Goal: Find specific page/section: Find specific page/section

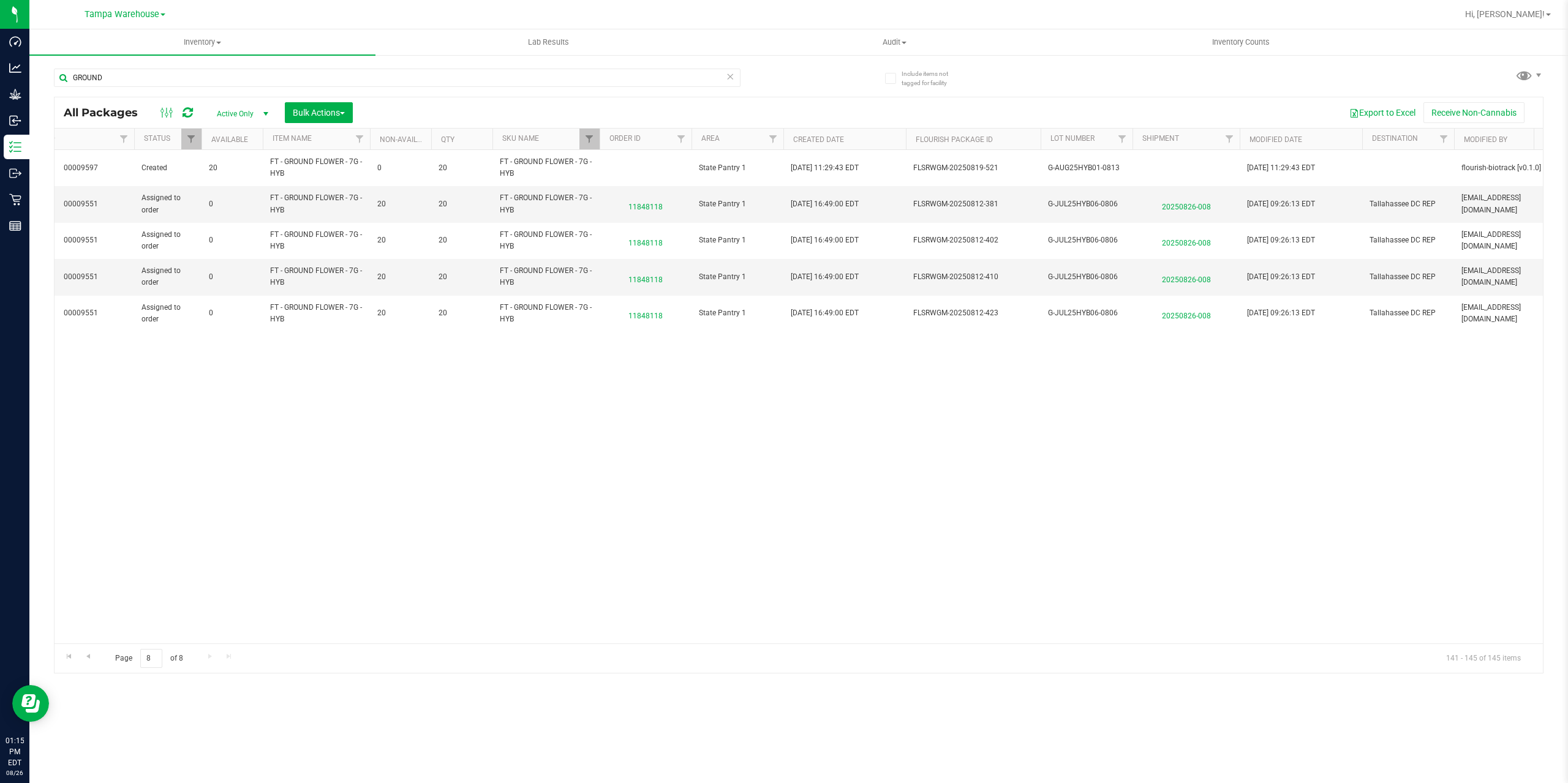
scroll to position [0, 510]
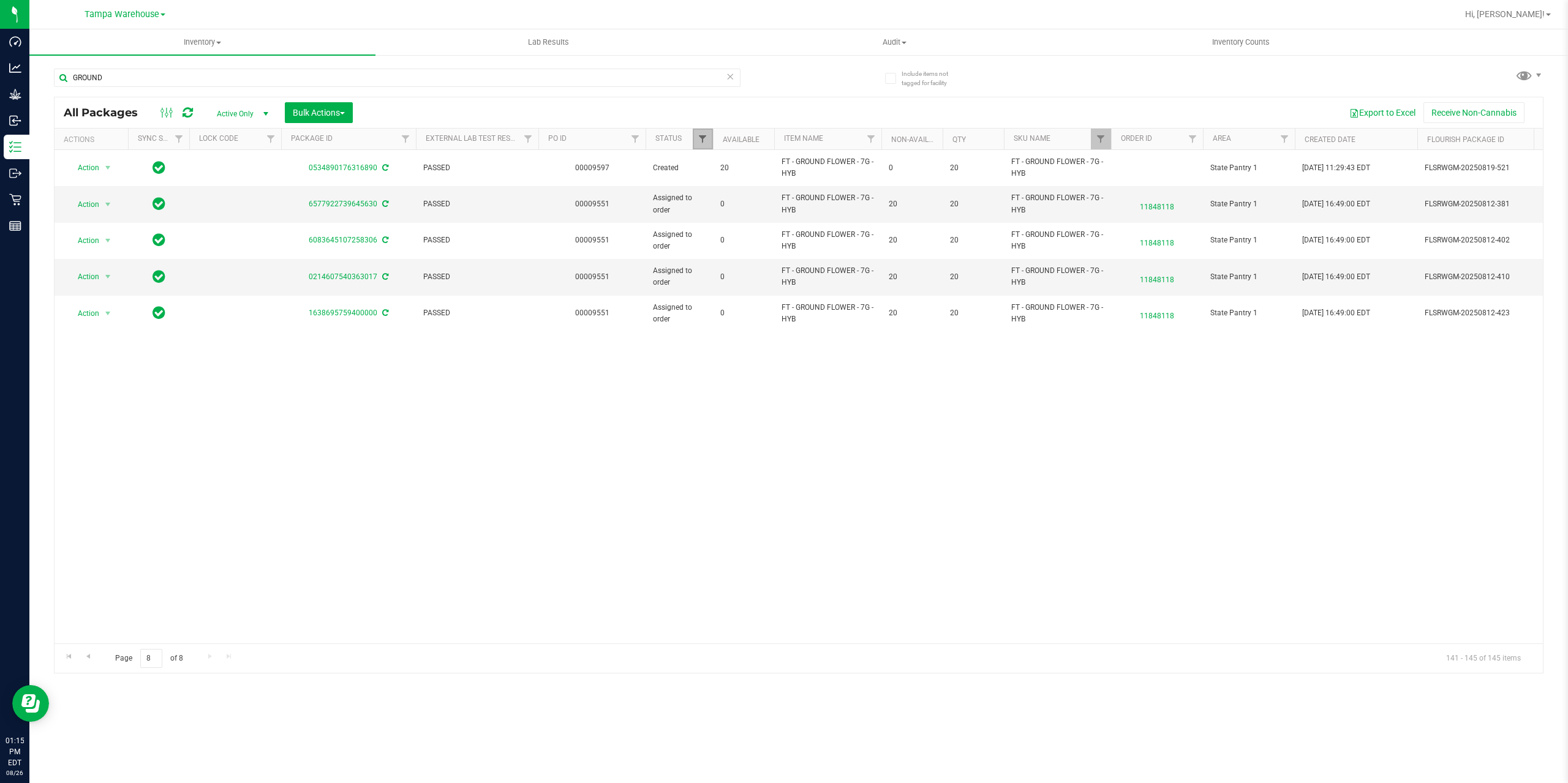
click at [700, 136] on span "Filter" at bounding box center [702, 138] width 9 height 9
click at [1103, 137] on span "Filter" at bounding box center [1100, 138] width 9 height 9
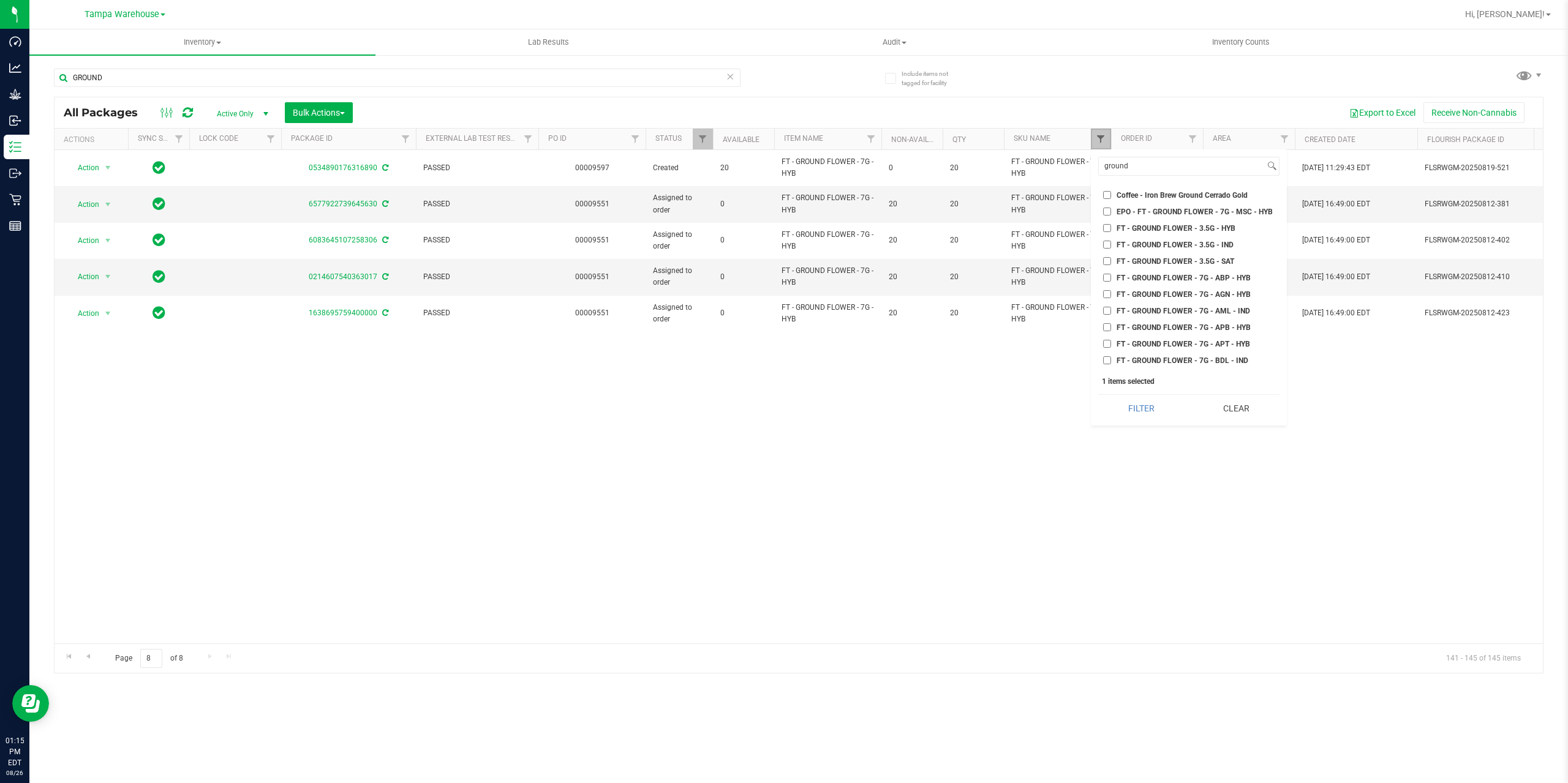
click at [1103, 137] on span "Filter" at bounding box center [1100, 138] width 9 height 9
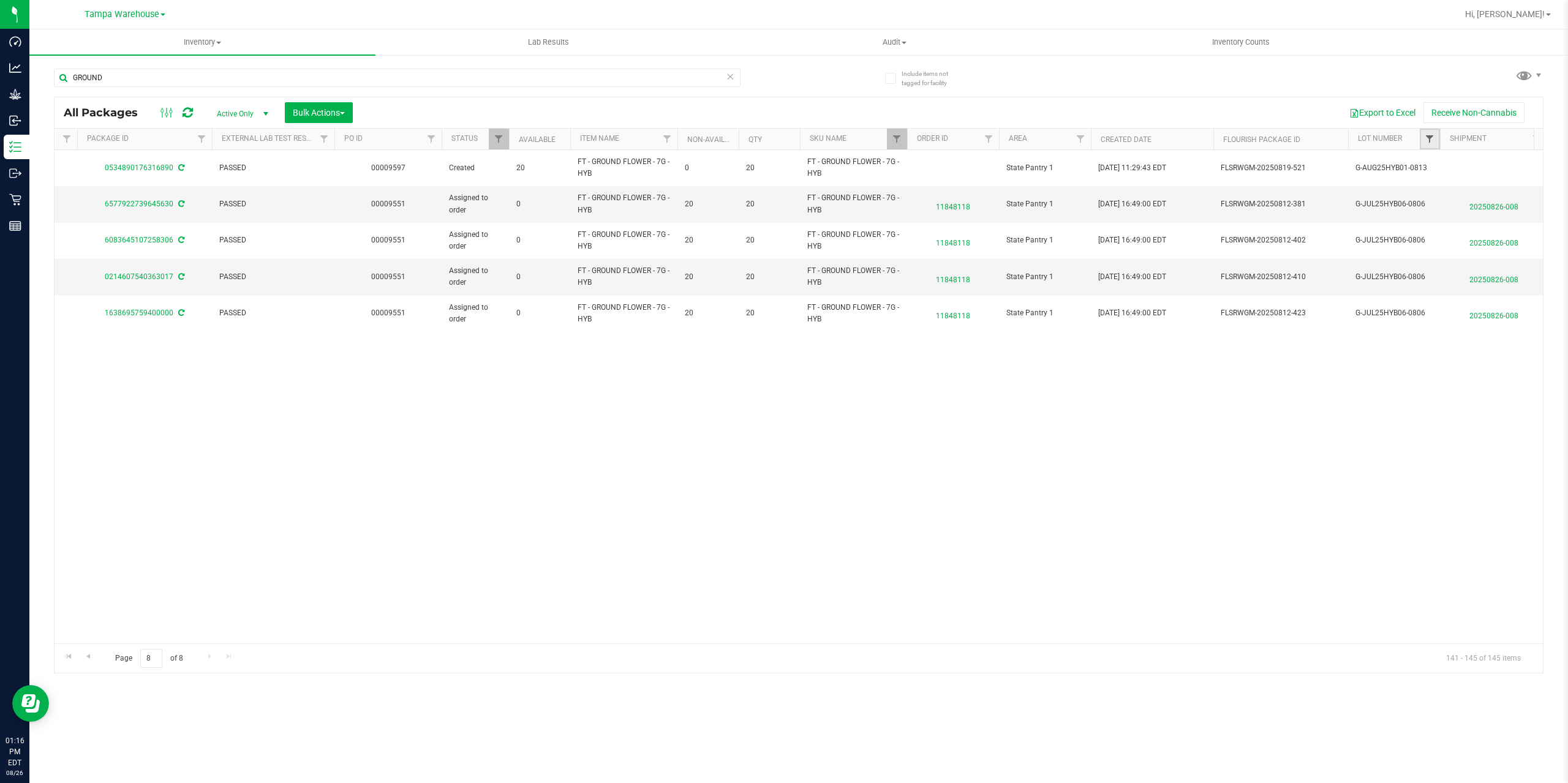
click at [1431, 137] on span "Filter" at bounding box center [1429, 138] width 9 height 9
type input "jul25hyb06-"
click at [1425, 196] on span "G-JUL25HYB06-0806" at bounding box center [1434, 195] width 73 height 8
click at [1392, 196] on input "G-JUL25HYB06-0806" at bounding box center [1388, 195] width 8 height 8
checkbox input "true"
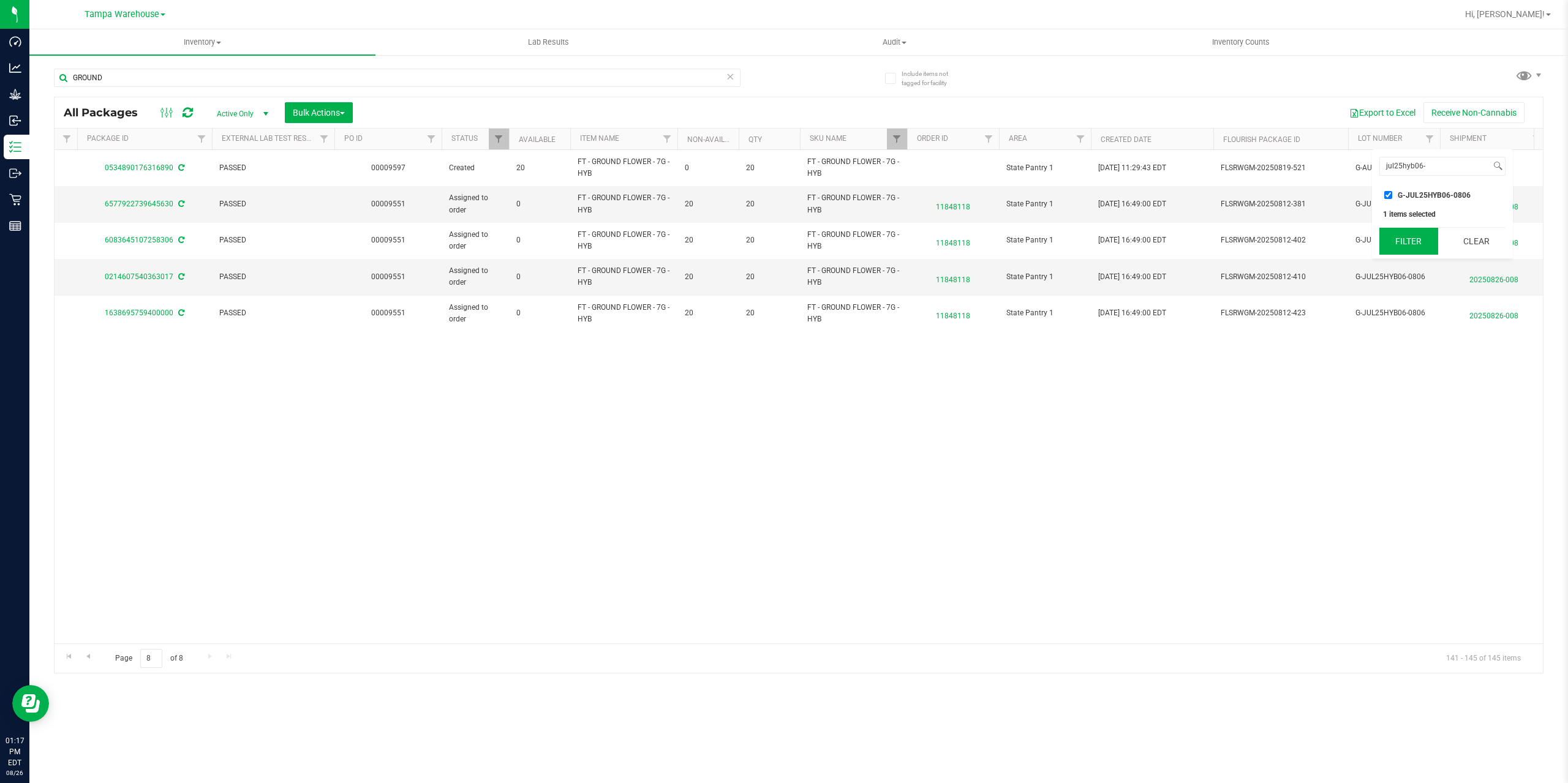
click at [1400, 242] on button "Filter" at bounding box center [1408, 242] width 59 height 27
